Goal: Submit feedback/report problem

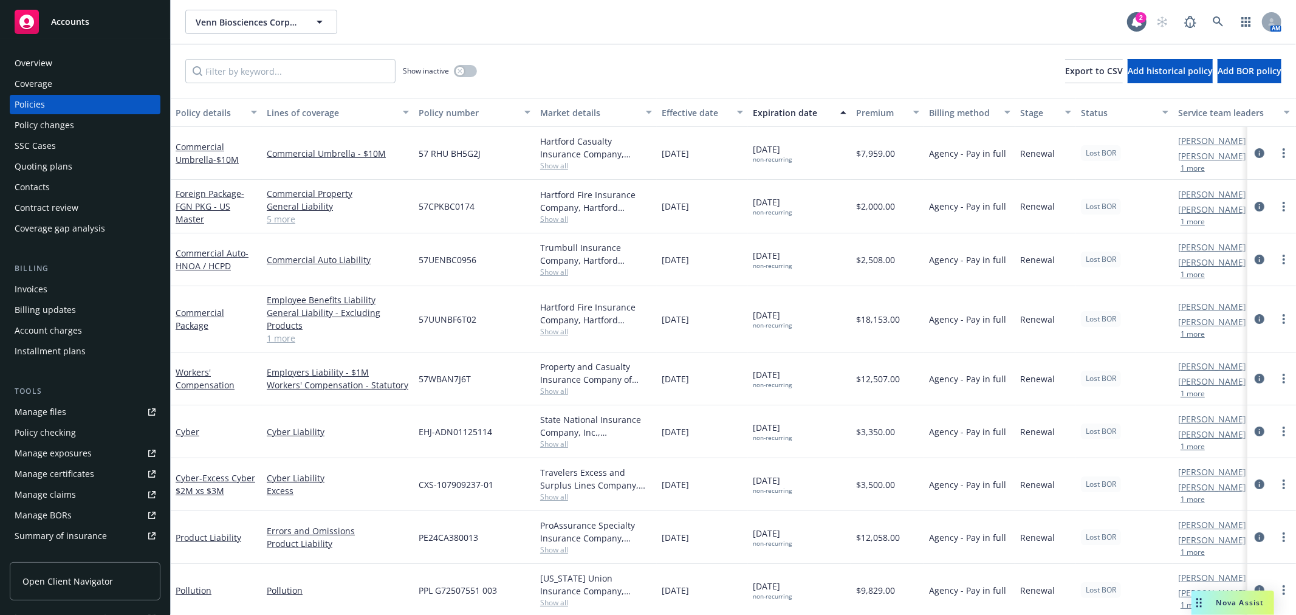
scroll to position [12, 0]
click at [1211, 599] on div "Nova Assist" at bounding box center [1239, 602] width 67 height 10
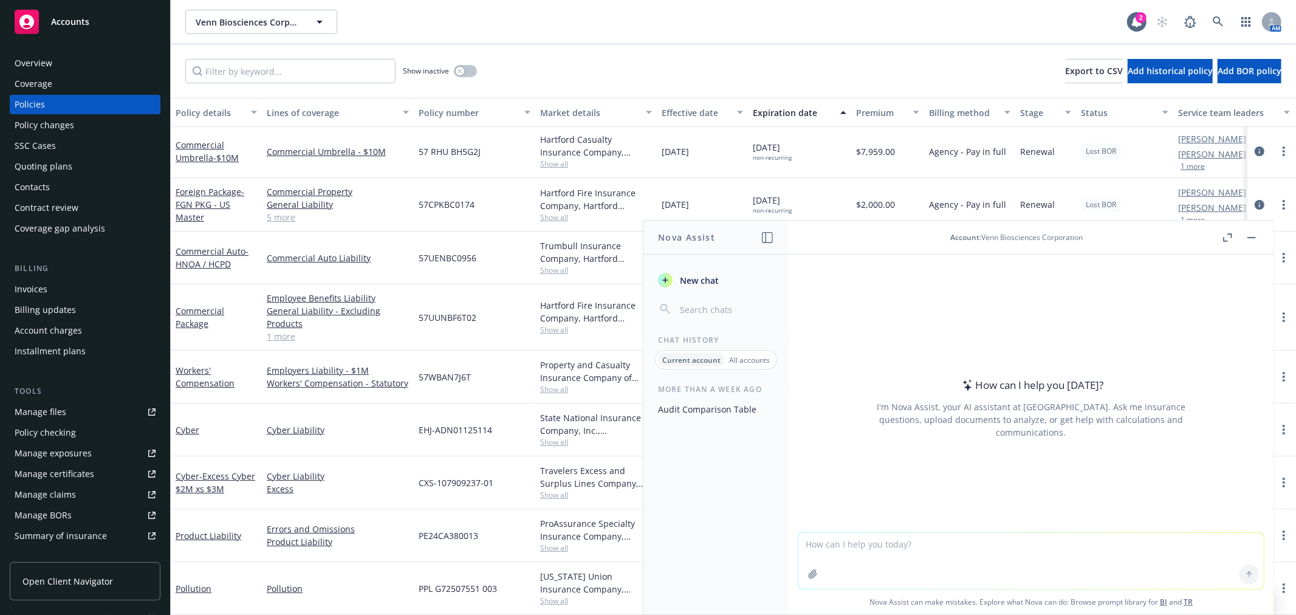
click at [810, 573] on icon "button" at bounding box center [813, 574] width 10 height 10
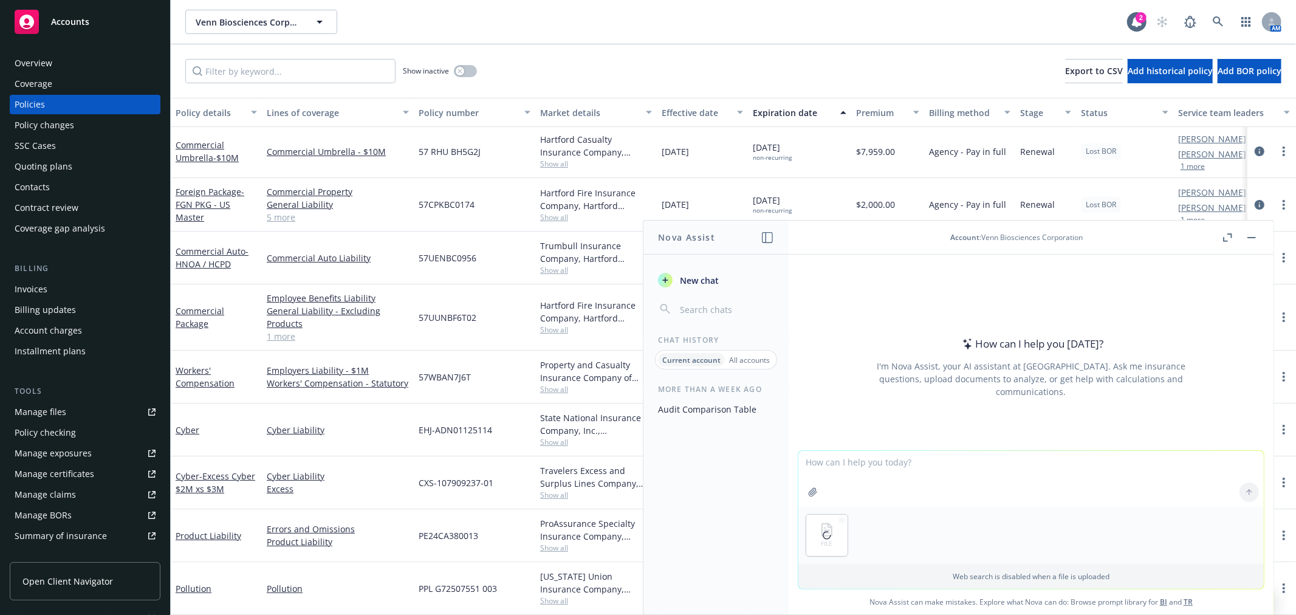
click at [854, 463] on textarea at bounding box center [1030, 479] width 465 height 56
type textarea "Update calendar to [DATE]-[DATE] term"
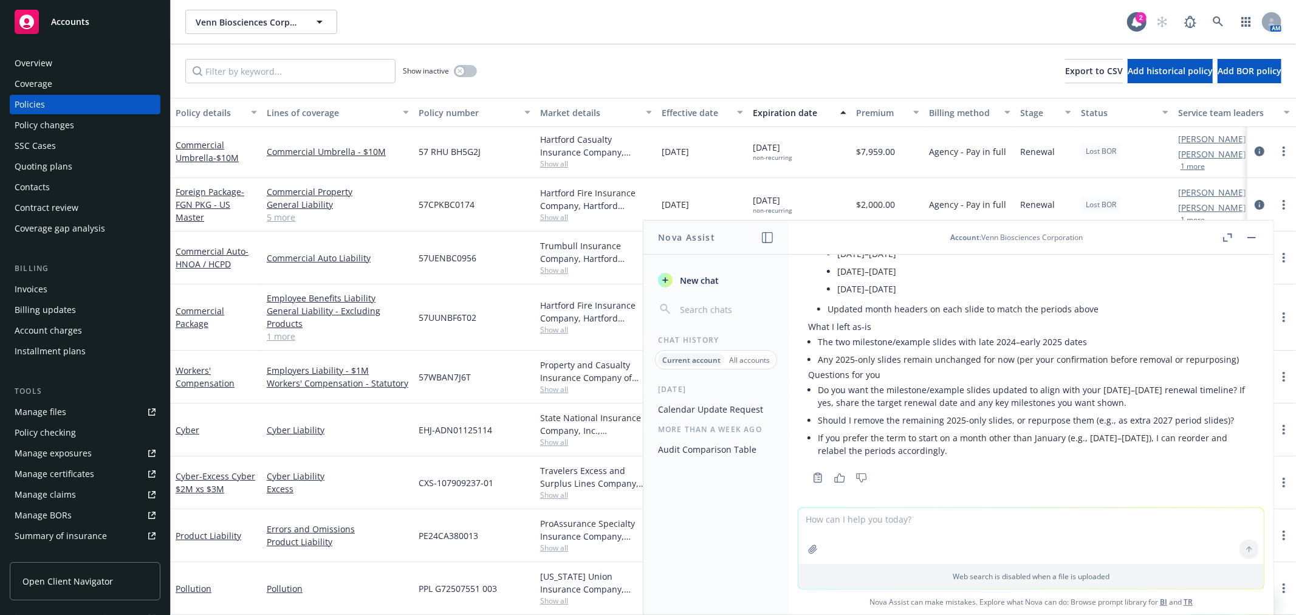
scroll to position [470, 0]
